Goal: Task Accomplishment & Management: Manage account settings

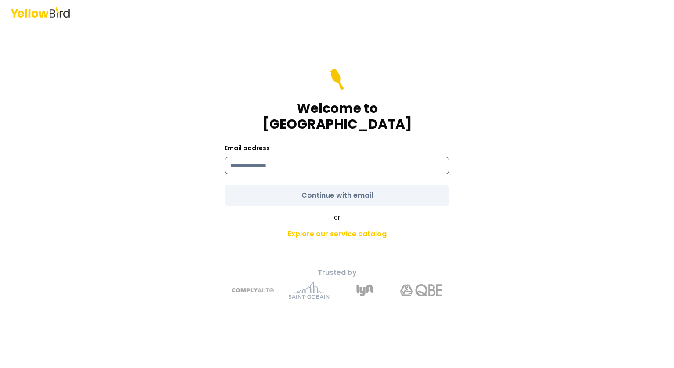
click at [239, 157] on input at bounding box center [337, 166] width 225 height 18
type input "**********"
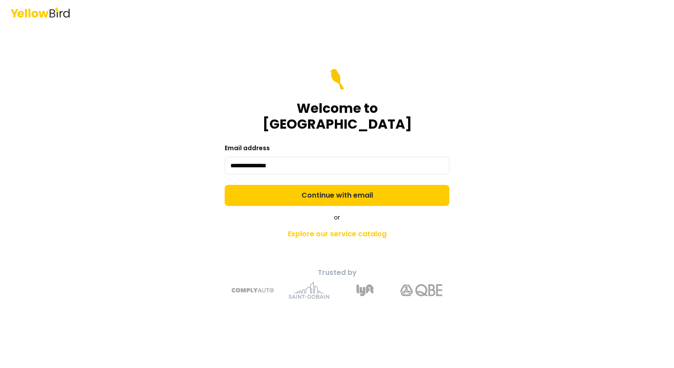
click at [324, 188] on form "**********" at bounding box center [337, 137] width 225 height 137
click at [324, 188] on button "Continue with email" at bounding box center [337, 195] width 225 height 21
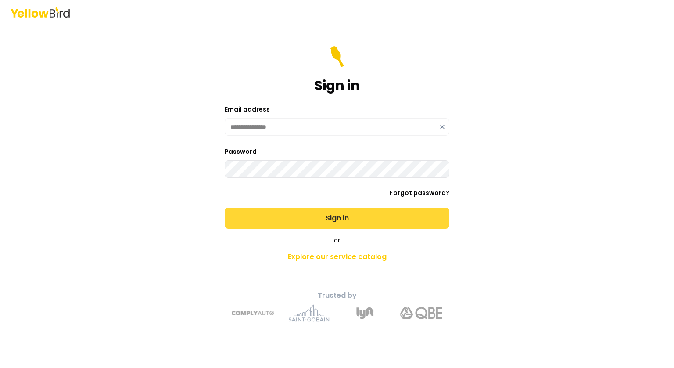
click at [338, 216] on button "Sign in" at bounding box center [337, 218] width 225 height 21
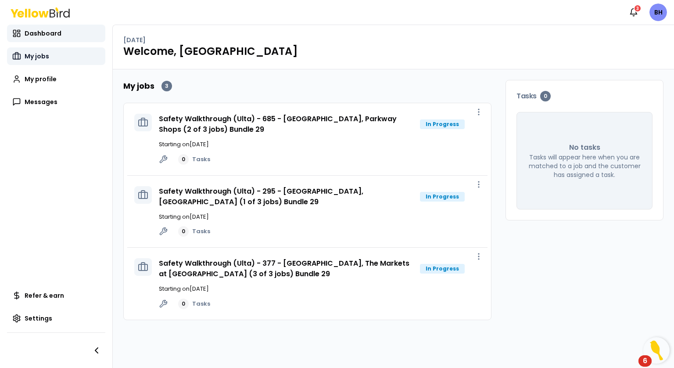
click at [32, 55] on span "My jobs" at bounding box center [37, 56] width 25 height 9
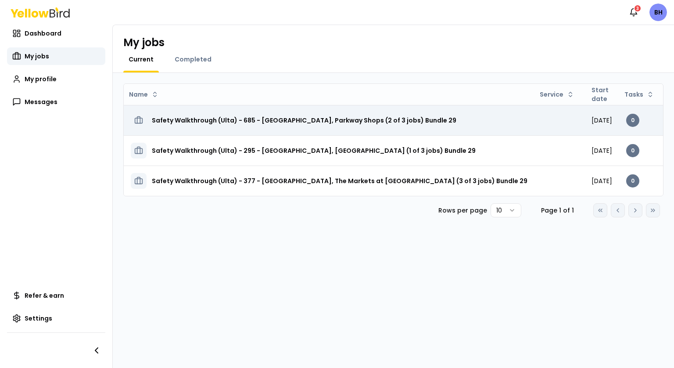
click at [280, 121] on h3 "Safety Walkthrough (Ulta) - 685 - [GEOGRAPHIC_DATA], Parkway Shops (2 of 3 jobs…" at bounding box center [304, 120] width 305 height 16
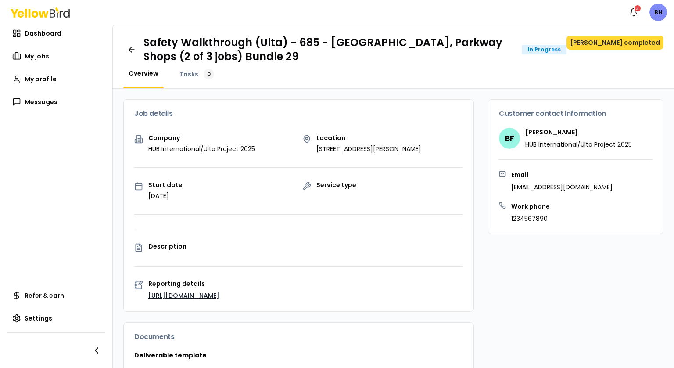
click at [622, 43] on button "[PERSON_NAME] completed" at bounding box center [615, 43] width 97 height 14
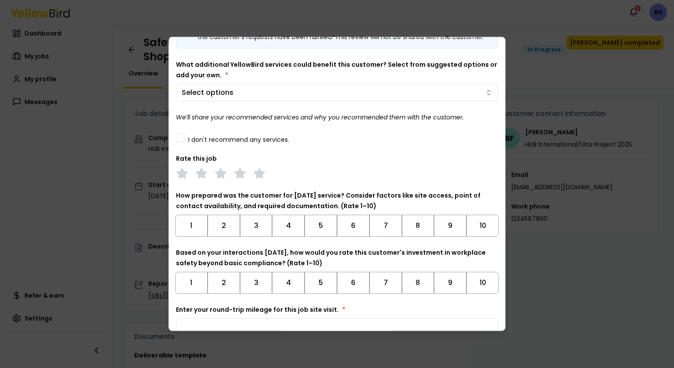
scroll to position [99, 0]
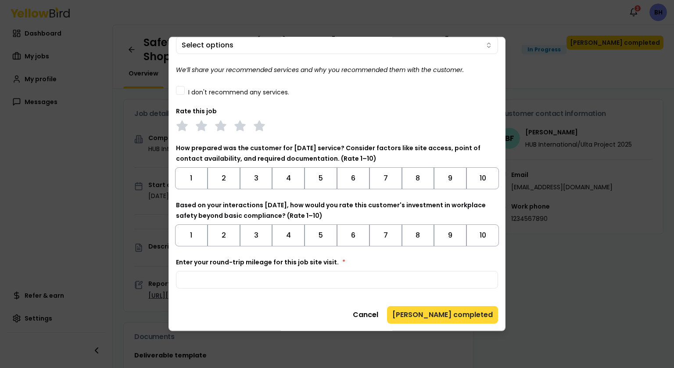
click at [448, 313] on button "[PERSON_NAME] completed" at bounding box center [442, 315] width 111 height 18
click at [449, 313] on button "[PERSON_NAME] completed" at bounding box center [442, 315] width 111 height 18
click at [445, 314] on button "[PERSON_NAME] completed" at bounding box center [442, 315] width 111 height 18
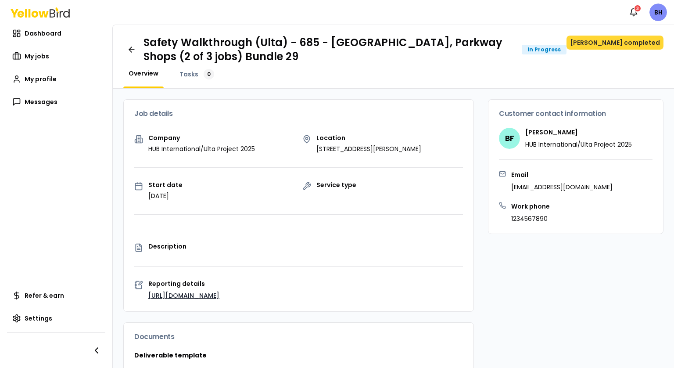
click at [613, 43] on button "[PERSON_NAME] completed" at bounding box center [615, 43] width 97 height 14
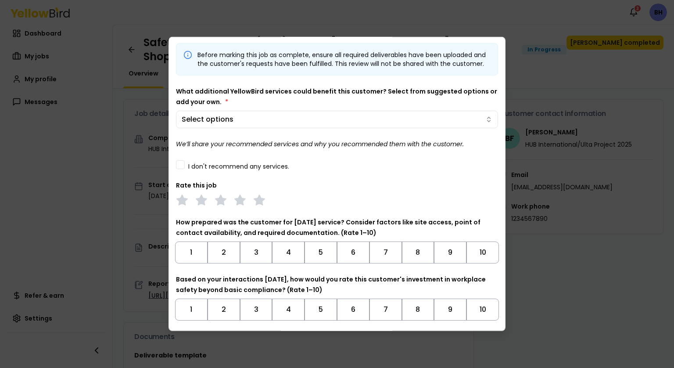
scroll to position [44, 0]
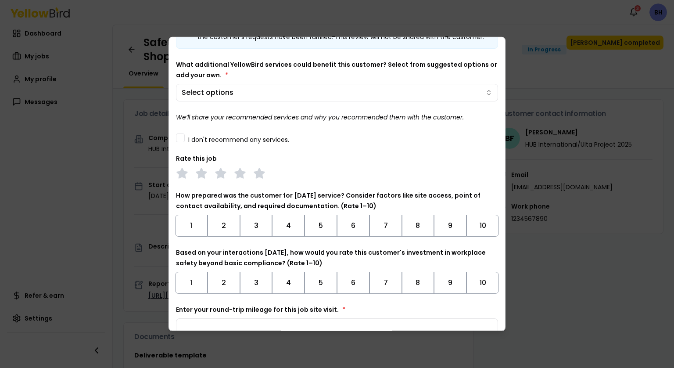
click at [179, 142] on button "I don't recommend any services." at bounding box center [180, 137] width 9 height 9
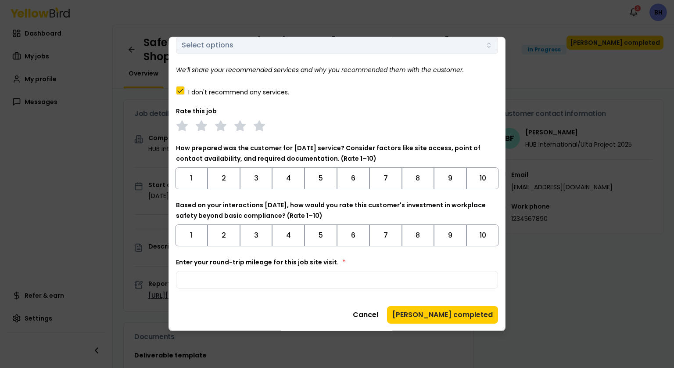
scroll to position [99, 0]
click at [468, 176] on button "10" at bounding box center [483, 178] width 32 height 22
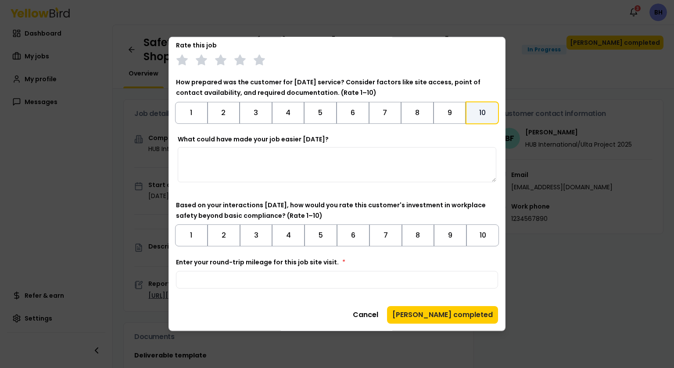
scroll to position [165, 0]
click at [481, 233] on button "10" at bounding box center [483, 235] width 32 height 22
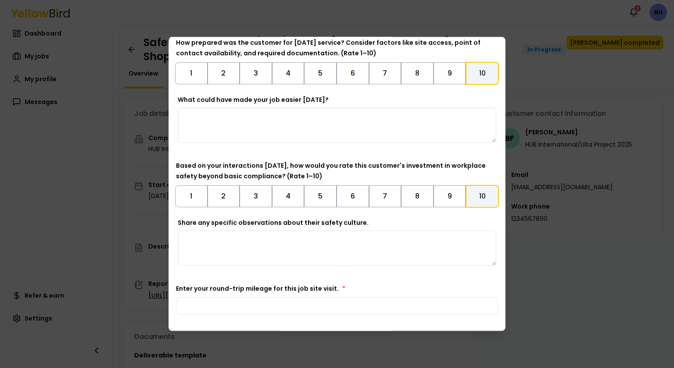
scroll to position [230, 0]
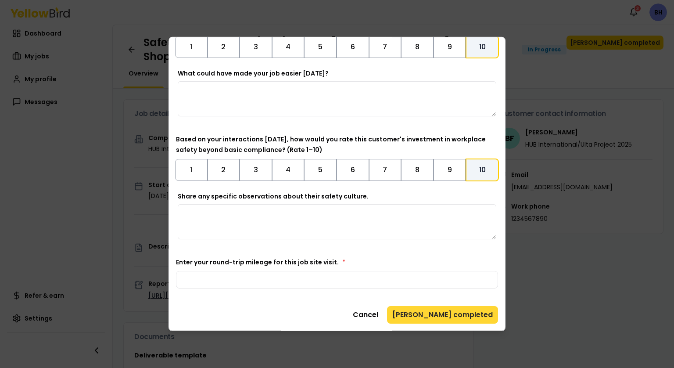
click at [428, 314] on button "[PERSON_NAME] completed" at bounding box center [442, 315] width 111 height 18
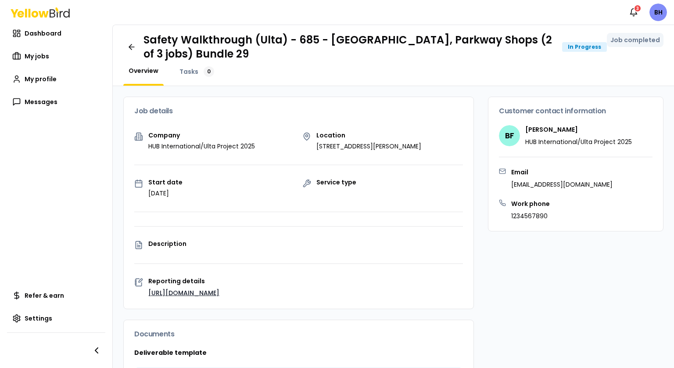
scroll to position [0, 0]
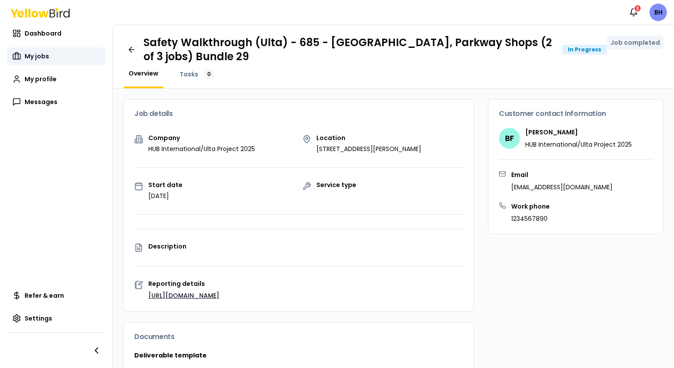
click at [33, 55] on span "My jobs" at bounding box center [37, 56] width 25 height 9
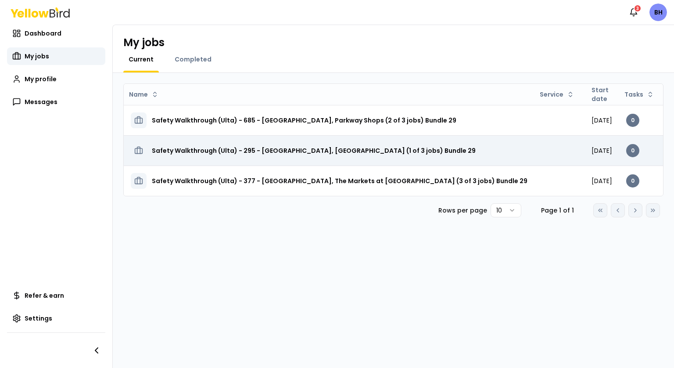
click at [198, 151] on h3 "Safety Walkthrough (Ulta) - 295 - [GEOGRAPHIC_DATA], [GEOGRAPHIC_DATA] (1 of 3 …" at bounding box center [314, 151] width 324 height 16
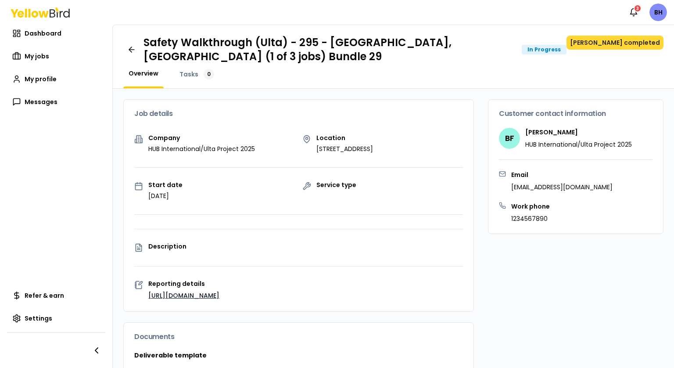
click at [604, 41] on button "[PERSON_NAME] completed" at bounding box center [615, 43] width 97 height 14
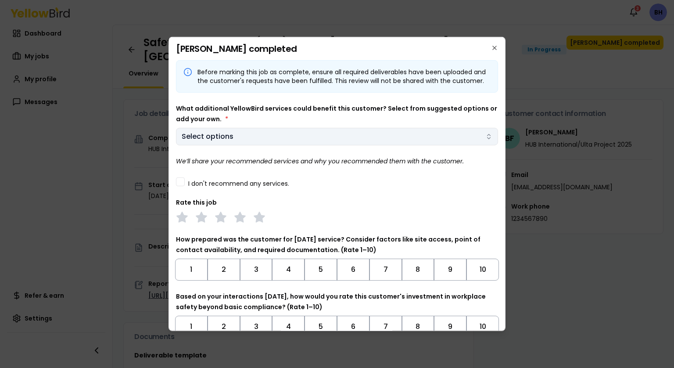
click at [482, 146] on body "Notifications 3 BH Dashboard My jobs My profile Messages Refer & earn Settings …" at bounding box center [337, 184] width 674 height 368
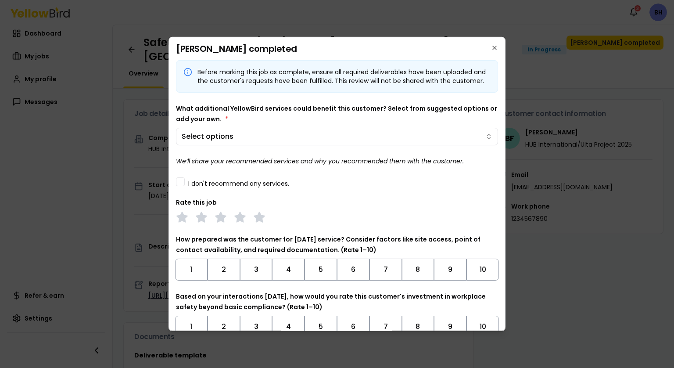
click at [482, 147] on body "Notifications 3 BH Dashboard My jobs My profile Messages Refer & earn Settings …" at bounding box center [337, 184] width 674 height 368
click at [183, 186] on button "I don't recommend any services." at bounding box center [180, 181] width 9 height 9
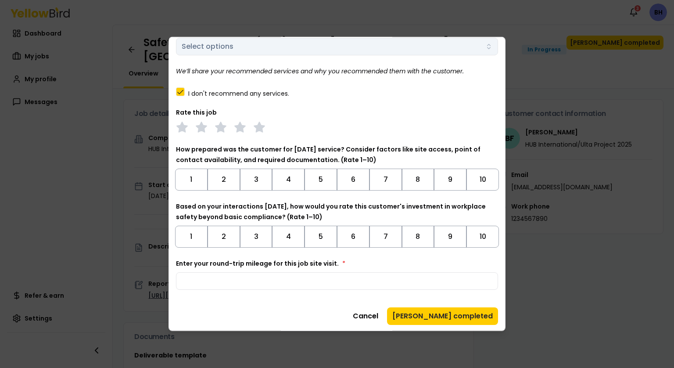
scroll to position [99, 0]
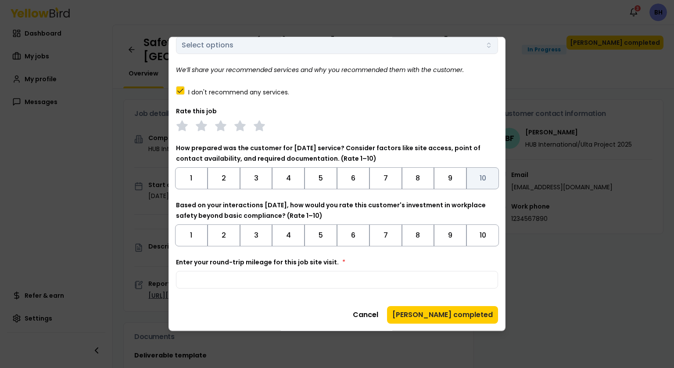
click at [472, 175] on button "10" at bounding box center [483, 178] width 32 height 22
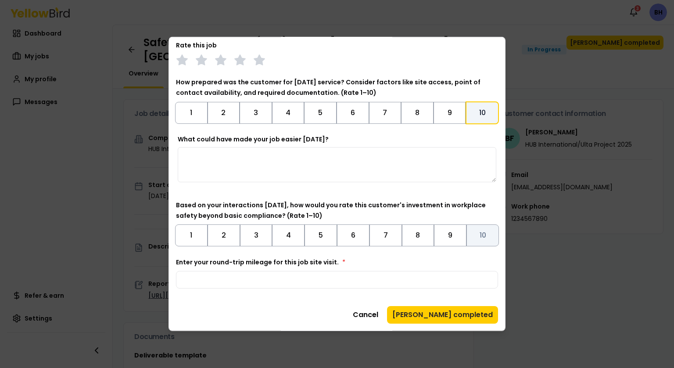
scroll to position [165, 0]
click at [479, 232] on button "10" at bounding box center [483, 235] width 32 height 22
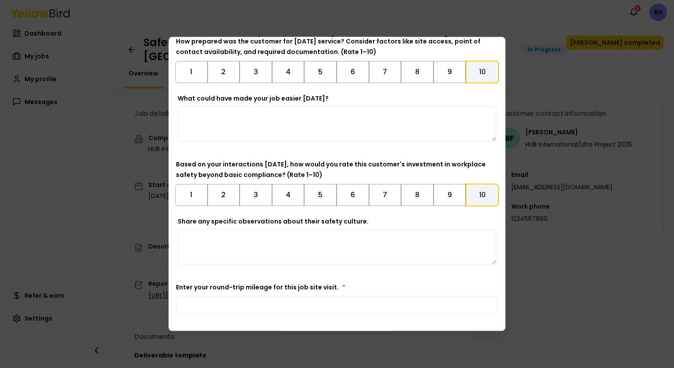
scroll to position [230, 0]
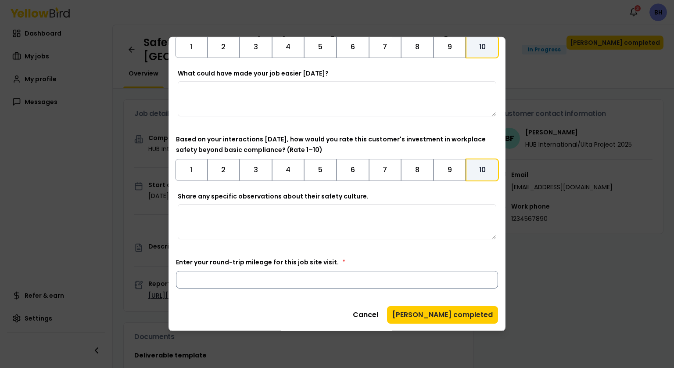
click at [188, 278] on input "Enter your round-trip mileage for this job site visit. *" at bounding box center [337, 280] width 322 height 18
type input "**"
click at [458, 315] on button "[PERSON_NAME] completed" at bounding box center [442, 315] width 111 height 18
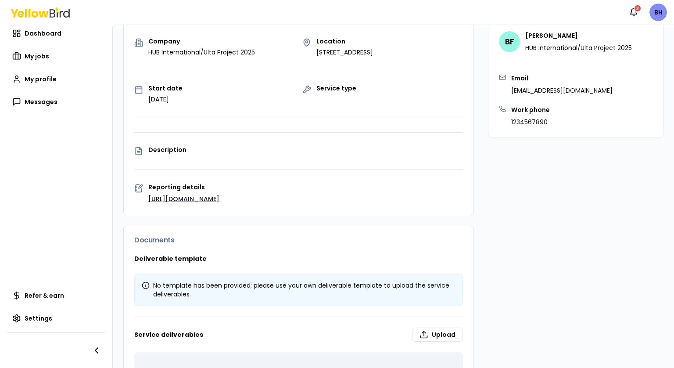
scroll to position [0, 0]
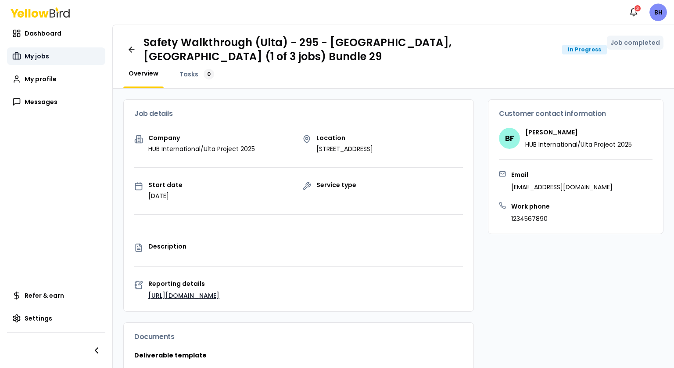
click at [41, 57] on span "My jobs" at bounding box center [37, 56] width 25 height 9
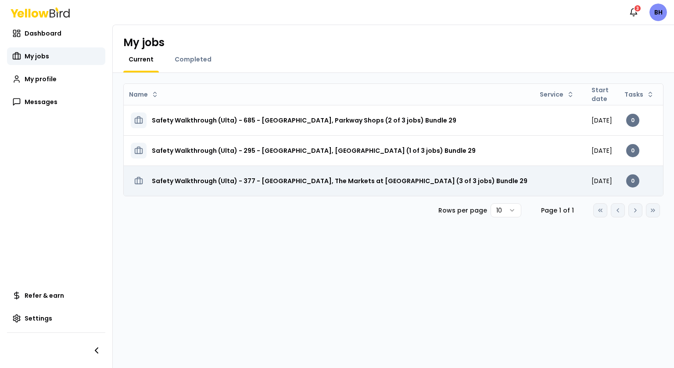
click at [182, 176] on h3 "Safety Walkthrough (Ulta) - 377 - [GEOGRAPHIC_DATA], The Markets at [GEOGRAPHIC…" at bounding box center [340, 181] width 376 height 16
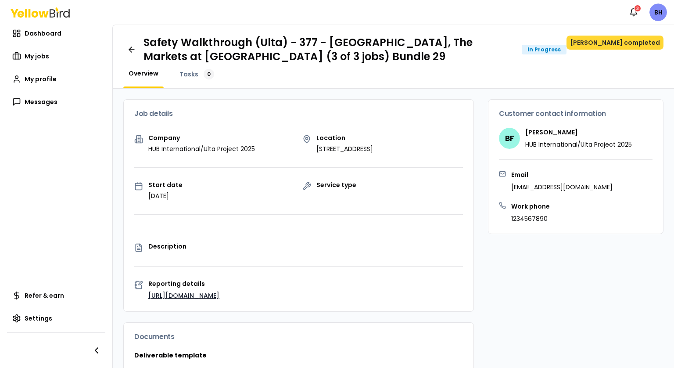
click at [608, 42] on button "[PERSON_NAME] completed" at bounding box center [615, 43] width 97 height 14
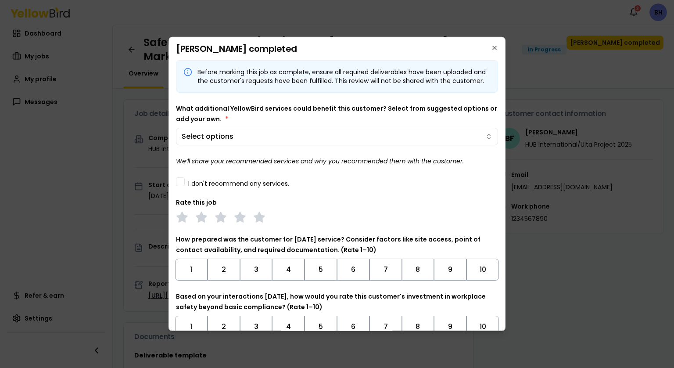
click at [181, 186] on button "I don't recommend any services." at bounding box center [180, 181] width 9 height 9
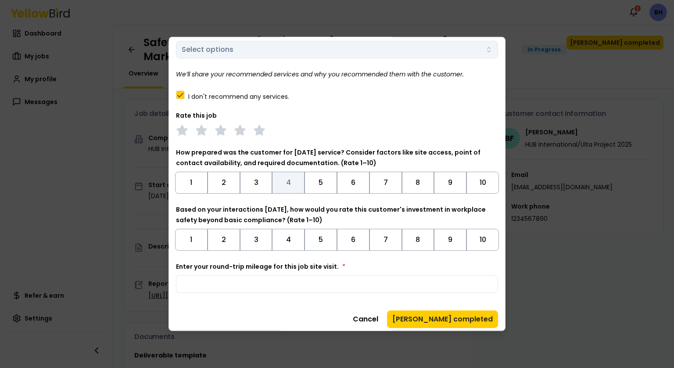
scroll to position [99, 0]
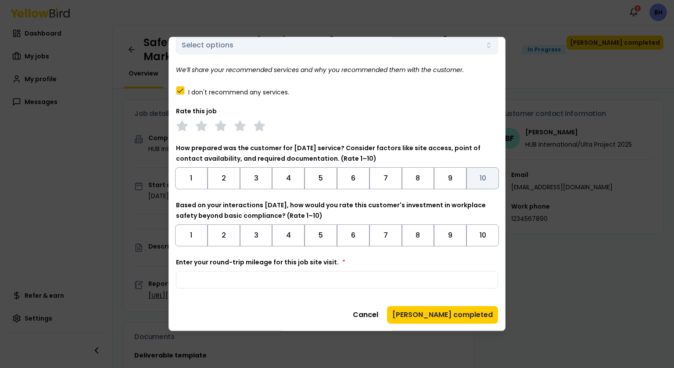
click at [477, 176] on button "10" at bounding box center [483, 178] width 32 height 22
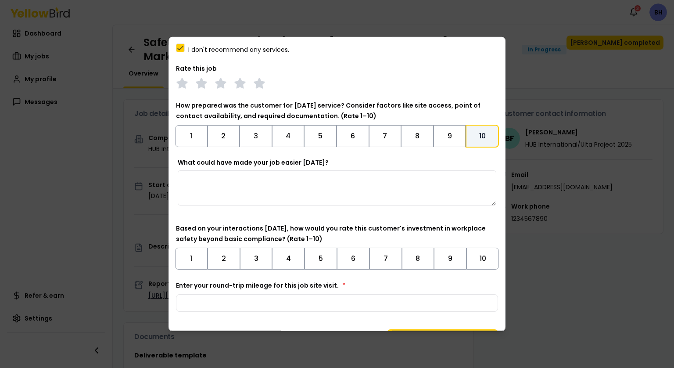
scroll to position [165, 0]
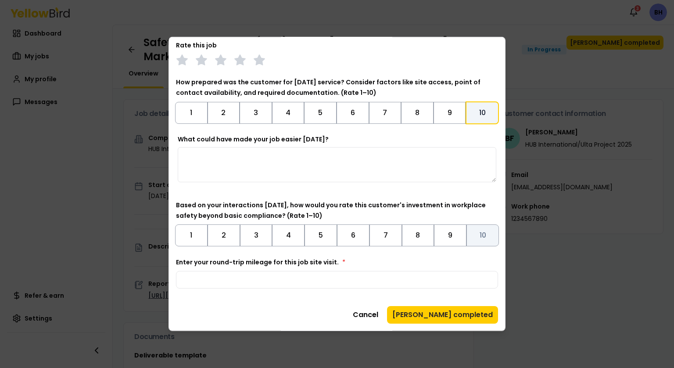
click at [475, 236] on button "10" at bounding box center [483, 235] width 32 height 22
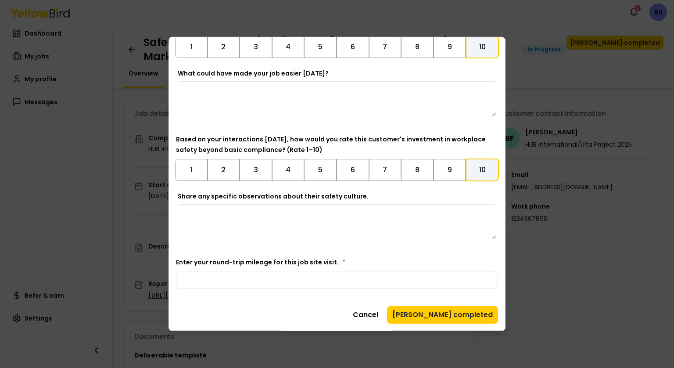
scroll to position [230, 0]
click at [190, 276] on input "Enter your round-trip mileage for this job site visit. *" at bounding box center [337, 280] width 322 height 18
type input "**"
click at [438, 313] on button "[PERSON_NAME] completed" at bounding box center [442, 315] width 111 height 18
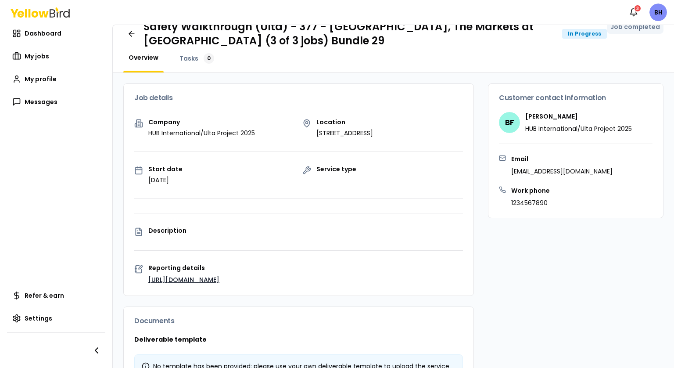
scroll to position [7, 0]
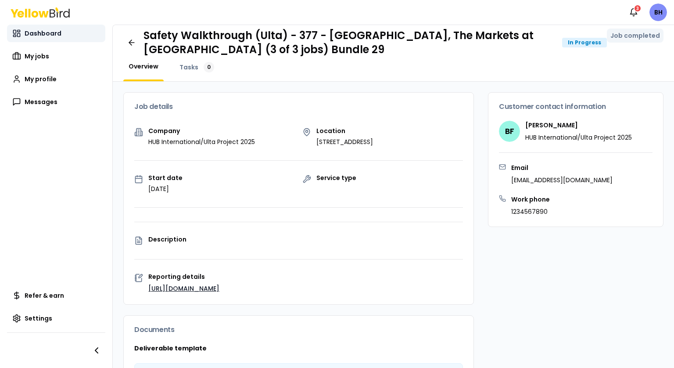
click at [49, 34] on span "Dashboard" at bounding box center [43, 33] width 37 height 9
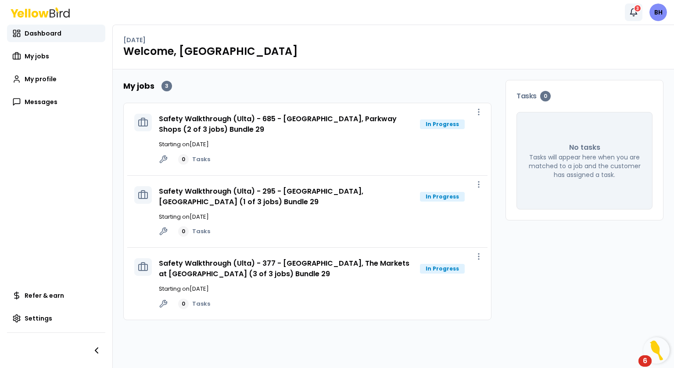
click at [632, 11] on icon "button" at bounding box center [633, 12] width 9 height 9
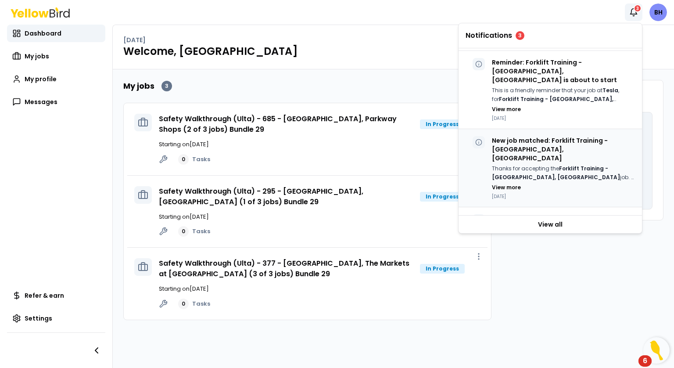
scroll to position [449, 0]
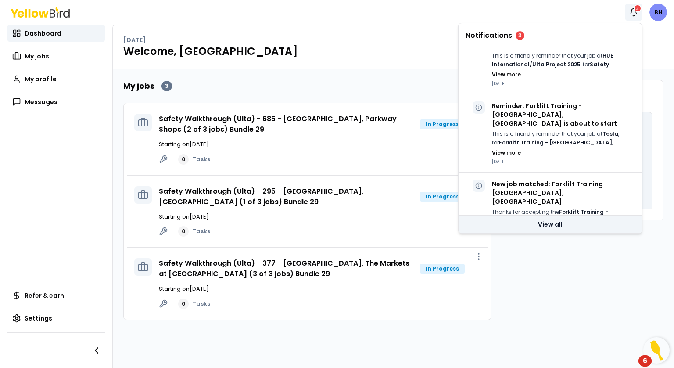
click at [541, 224] on link "View all" at bounding box center [550, 225] width 183 height 18
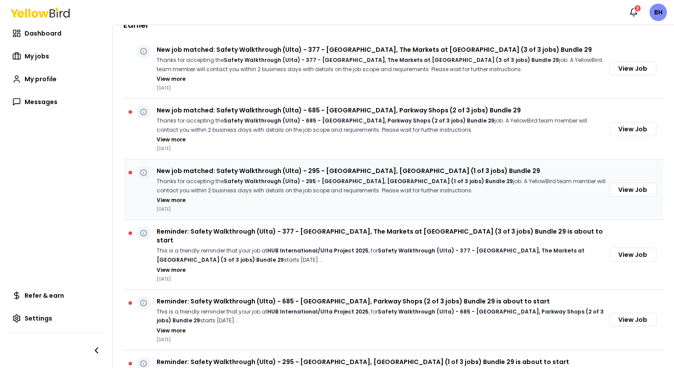
scroll to position [44, 0]
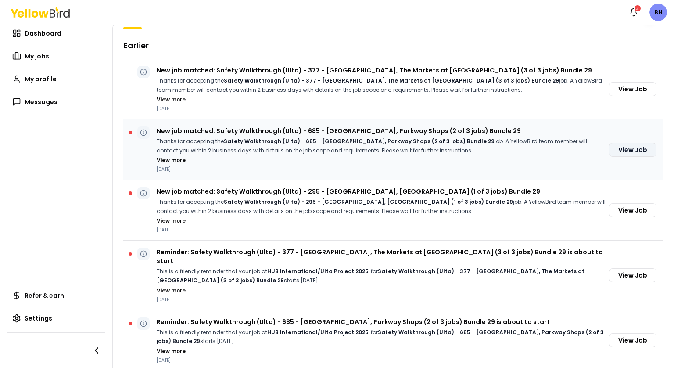
click at [629, 148] on button "View Job" at bounding box center [632, 150] width 47 height 14
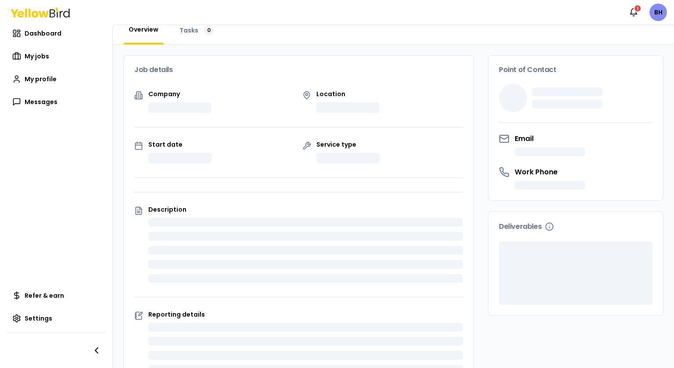
scroll to position [44, 0]
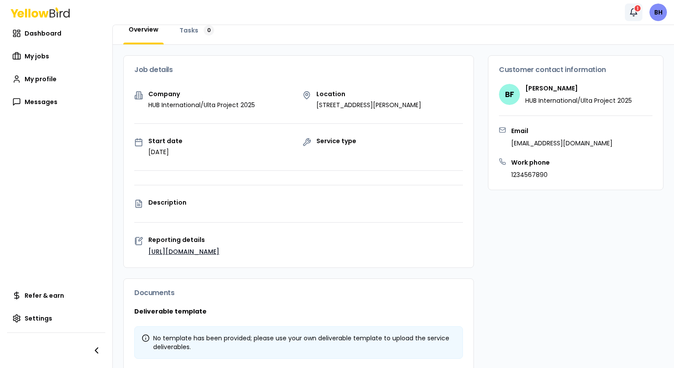
click at [632, 11] on icon "button" at bounding box center [633, 12] width 9 height 9
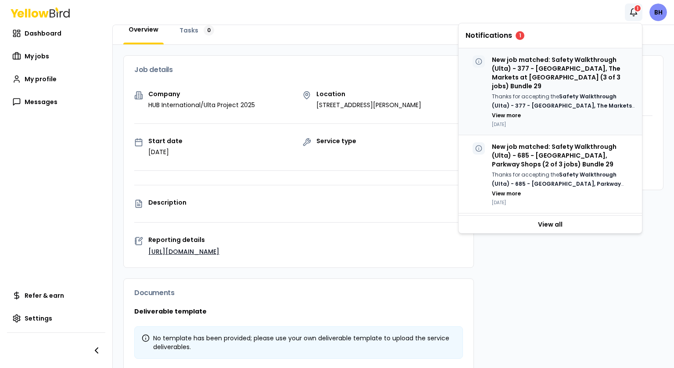
click at [562, 80] on p "New job matched: Safety Walkthrough (Ulta) - 377 - [GEOGRAPHIC_DATA], The Marke…" at bounding box center [563, 72] width 143 height 35
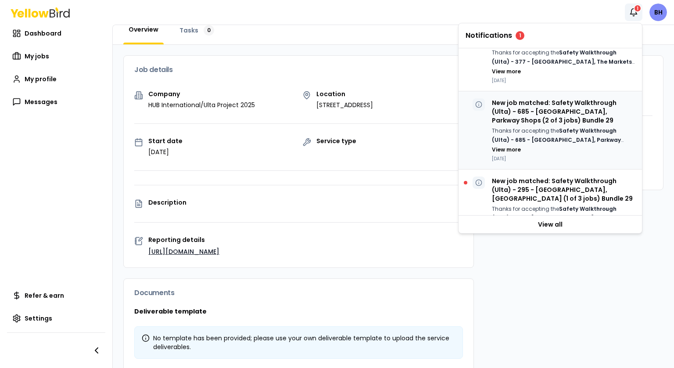
click at [543, 113] on p "New job matched: Safety Walkthrough (Ulta) - 685 - [GEOGRAPHIC_DATA], Parkway S…" at bounding box center [563, 111] width 143 height 26
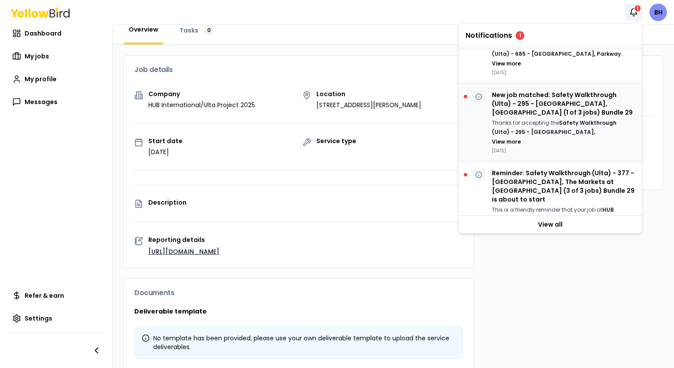
scroll to position [132, 0]
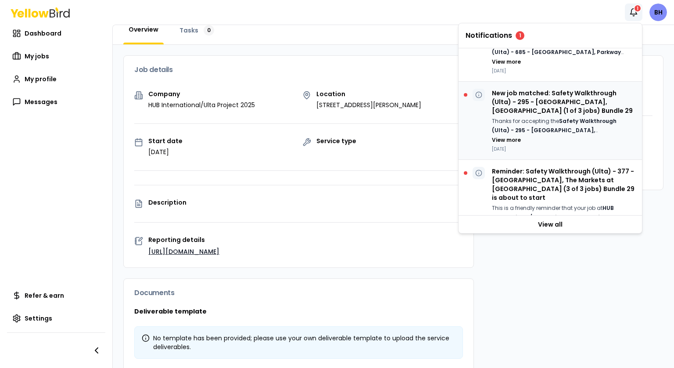
click at [529, 117] on p "Thanks for accepting the Safety Walkthrough (Ulta) - 295 - [GEOGRAPHIC_DATA], […" at bounding box center [563, 126] width 143 height 18
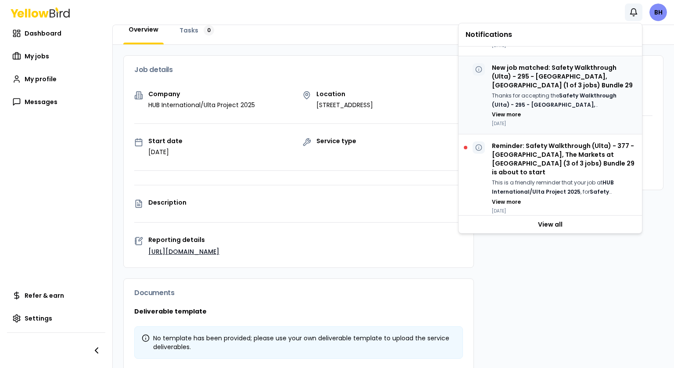
scroll to position [219, 0]
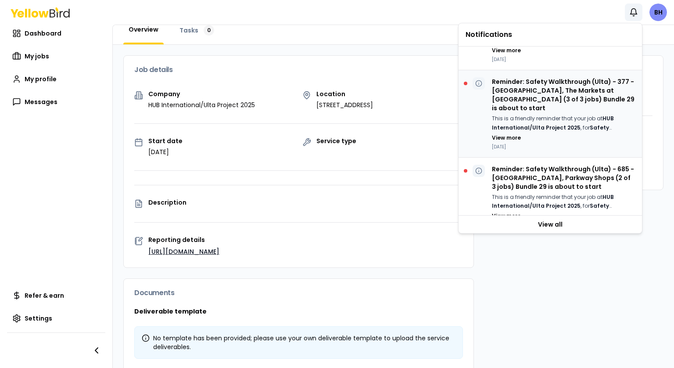
click at [522, 114] on p "This is a friendly reminder that your job at HUB International/Ulta Project 202…" at bounding box center [563, 123] width 143 height 18
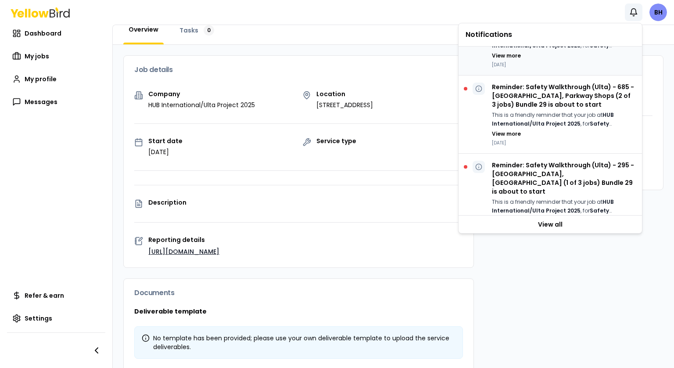
scroll to position [307, 0]
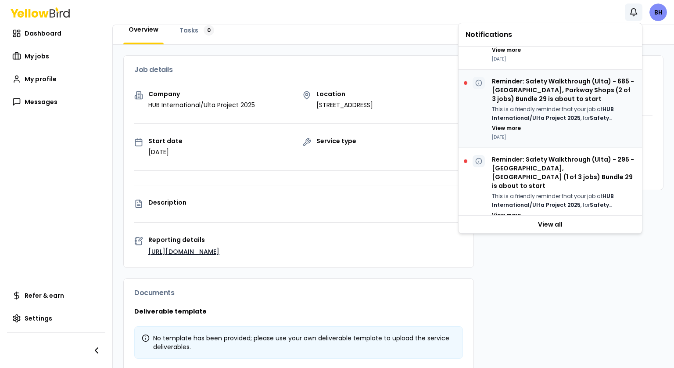
click at [520, 105] on p "This is a friendly reminder that your job at HUB International/Ulta Project 202…" at bounding box center [563, 114] width 143 height 18
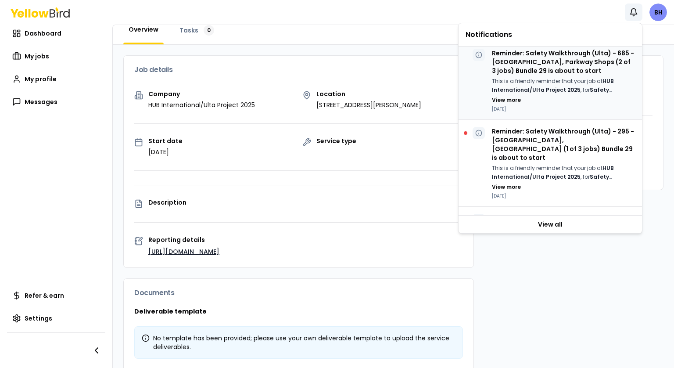
scroll to position [395, 0]
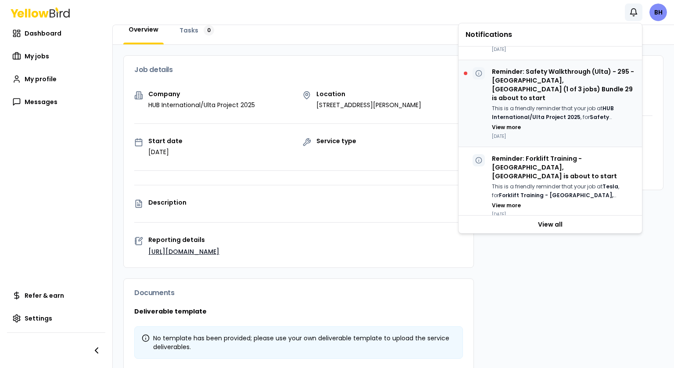
click at [517, 104] on p "This is a friendly reminder that your job at HUB International/Ulta Project 202…" at bounding box center [563, 113] width 143 height 18
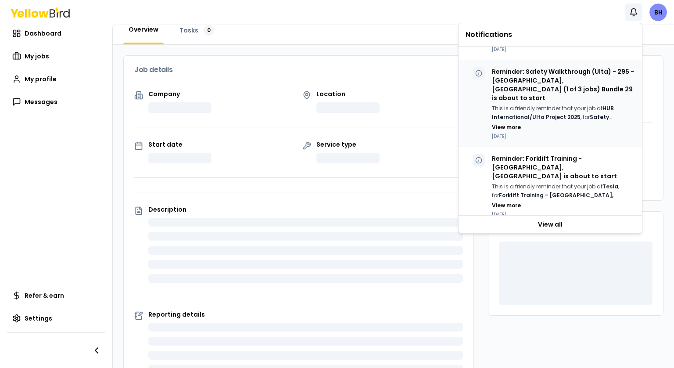
scroll to position [44, 0]
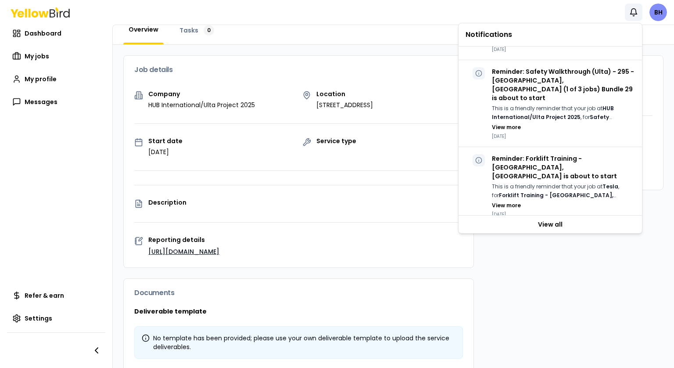
click at [565, 250] on div "Customer contact information BF [PERSON_NAME][GEOGRAPHIC_DATA] HUB Internationa…" at bounding box center [576, 253] width 176 height 397
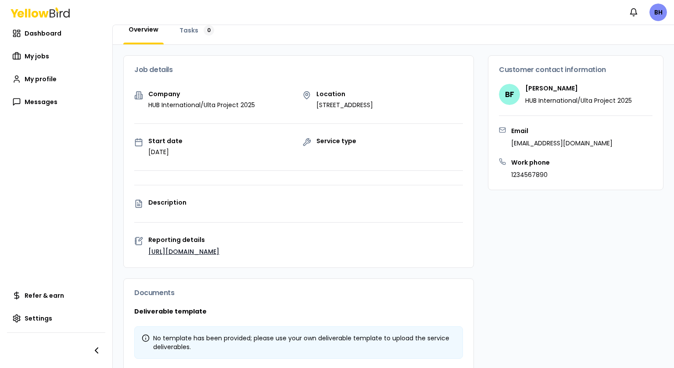
scroll to position [0, 0]
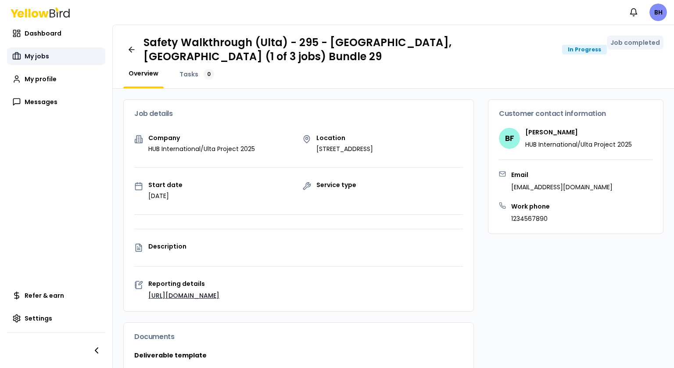
click at [33, 57] on span "My jobs" at bounding box center [37, 56] width 25 height 9
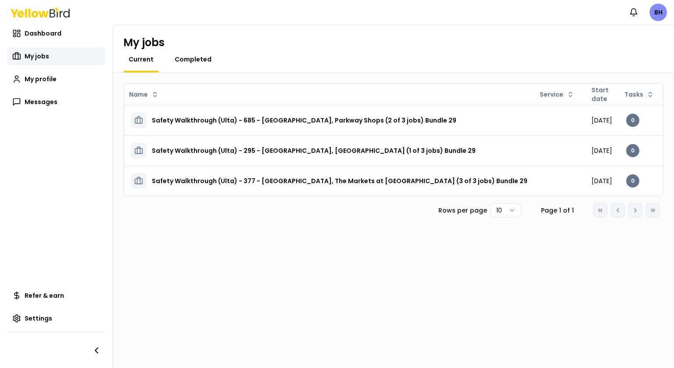
click at [199, 59] on span "Completed" at bounding box center [193, 59] width 37 height 9
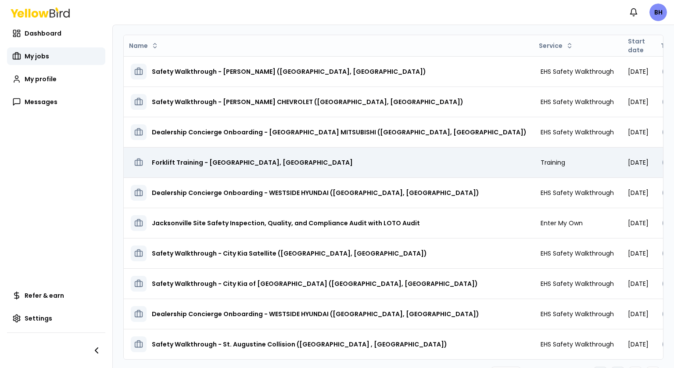
scroll to position [67, 0]
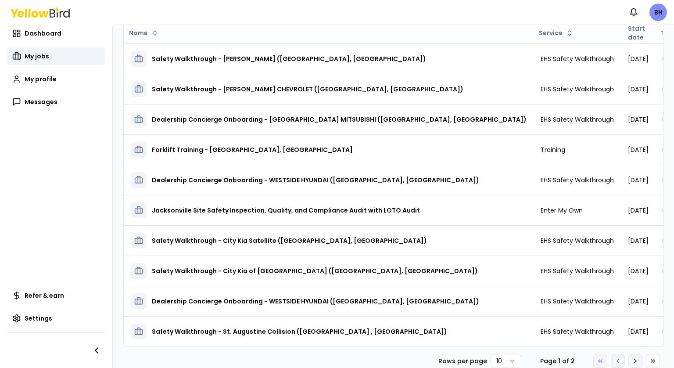
click at [632, 360] on icon at bounding box center [635, 360] width 7 height 7
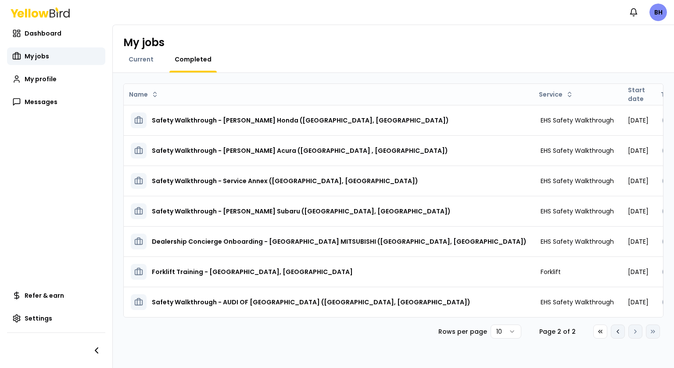
click at [615, 335] on icon at bounding box center [618, 331] width 7 height 7
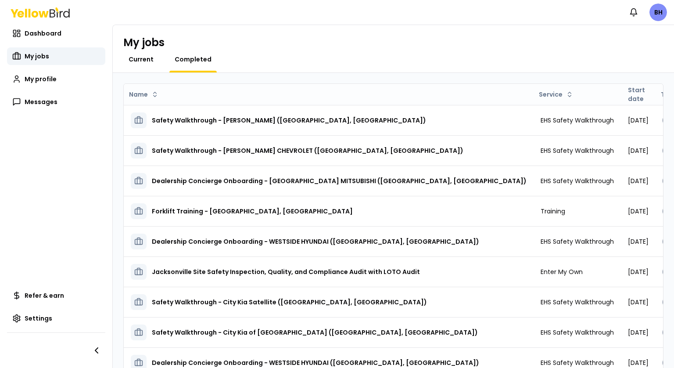
click at [139, 58] on span "Current" at bounding box center [141, 59] width 25 height 9
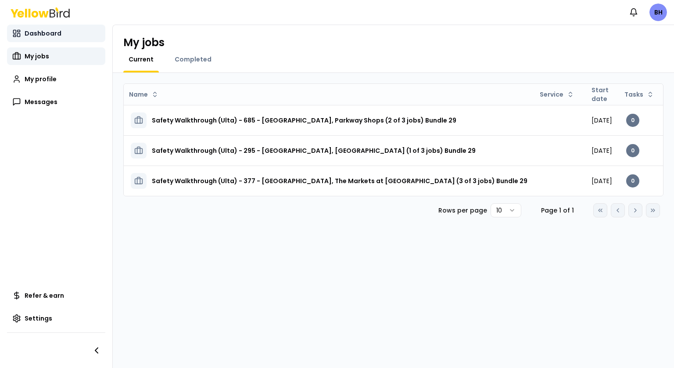
click at [44, 32] on span "Dashboard" at bounding box center [43, 33] width 37 height 9
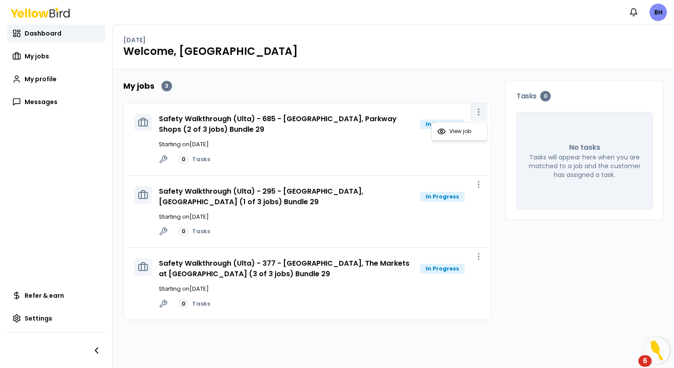
click at [479, 111] on circle "button" at bounding box center [478, 111] width 1 height 1
click at [629, 49] on h1 "Welcome, [GEOGRAPHIC_DATA]" at bounding box center [393, 51] width 540 height 14
